Goal: Task Accomplishment & Management: Complete application form

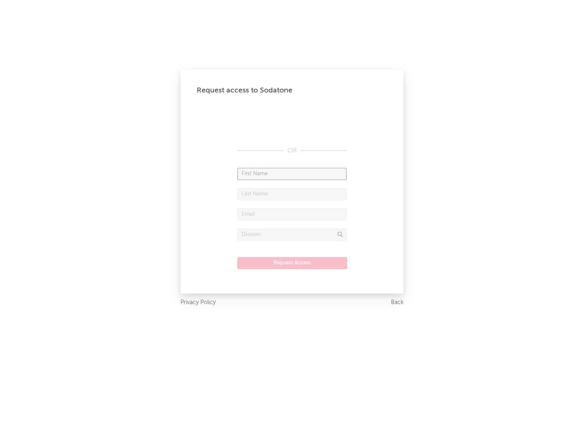
click at [292, 173] on input "text" at bounding box center [291, 174] width 109 height 12
type input "[PERSON_NAME]"
click at [292, 194] on input "text" at bounding box center [291, 194] width 109 height 12
type input "[PERSON_NAME]"
click at [292, 214] on input "text" at bounding box center [291, 214] width 109 height 12
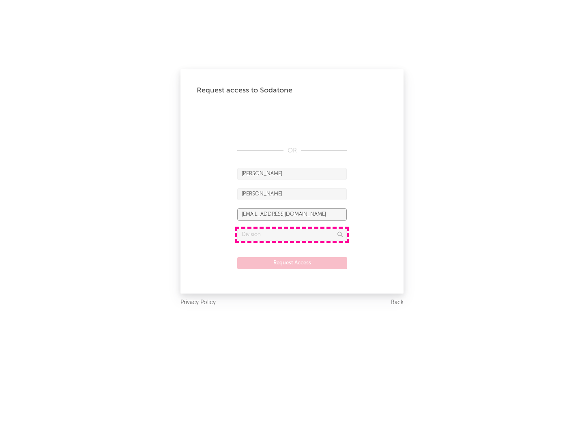
type input "[EMAIL_ADDRESS][DOMAIN_NAME]"
click at [292, 234] on input "text" at bounding box center [291, 235] width 109 height 12
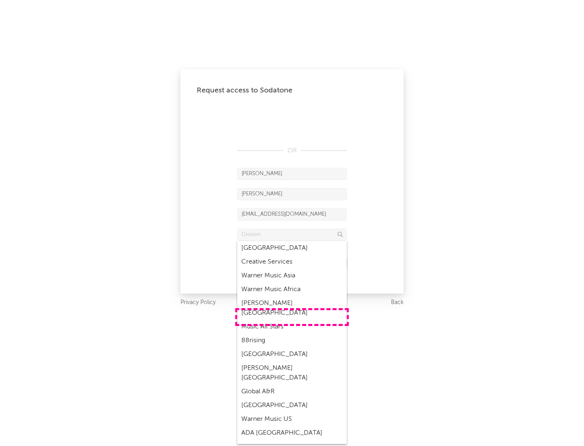
click at [292, 320] on div "Music All Stars" at bounding box center [291, 327] width 109 height 14
type input "Music All Stars"
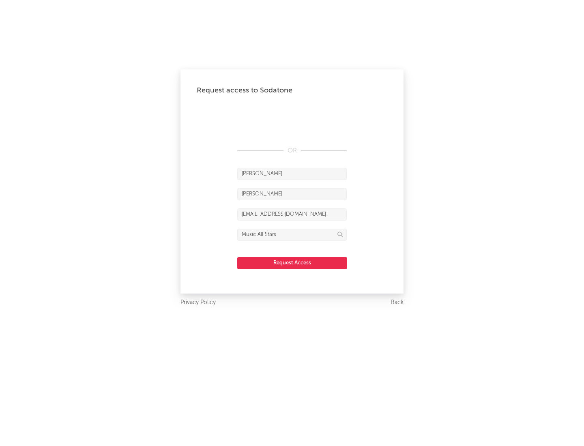
click at [292, 263] on button "Request Access" at bounding box center [292, 263] width 110 height 12
